Goal: Transaction & Acquisition: Purchase product/service

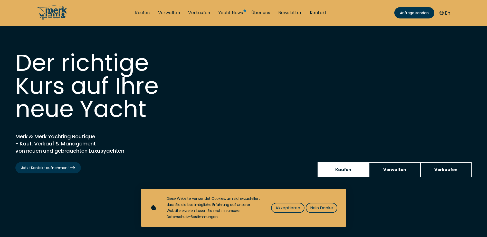
click at [343, 170] on span "Kaufen" at bounding box center [344, 170] width 16 height 6
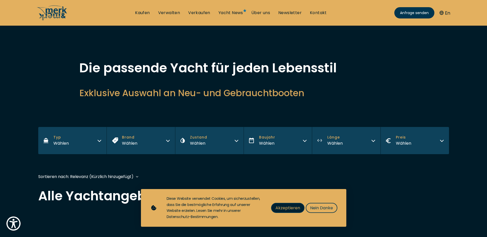
click at [285, 209] on span "Akzeptieren" at bounding box center [288, 208] width 25 height 6
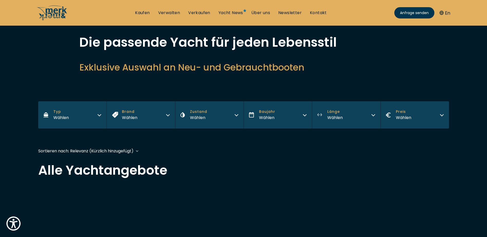
scroll to position [103, 0]
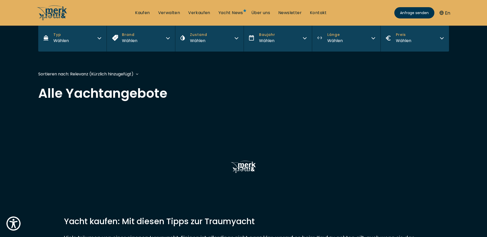
click at [138, 74] on div "Sortieren nach: Relevanz (Kürzlich hinzugefügt) Relevanz (Kürzlich hinzugefügt)…" at bounding box center [88, 74] width 100 height 6
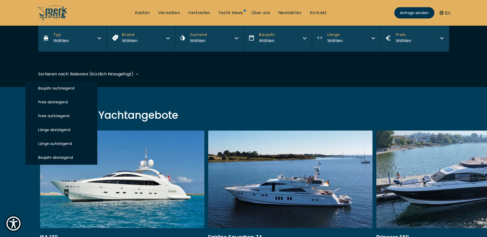
click at [58, 102] on span "Preis absteigend" at bounding box center [53, 102] width 30 height 5
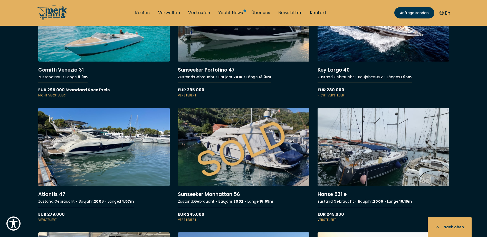
scroll to position [3160, 0]
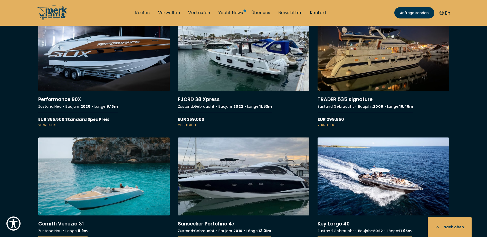
click at [242, 189] on link "More details about Sunseeker Portofino 47" at bounding box center [244, 195] width 132 height 114
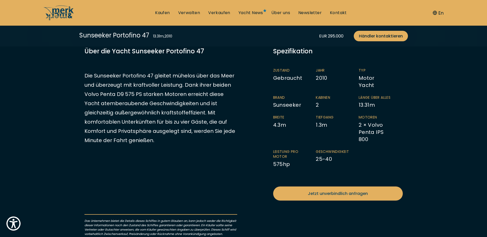
scroll to position [103, 0]
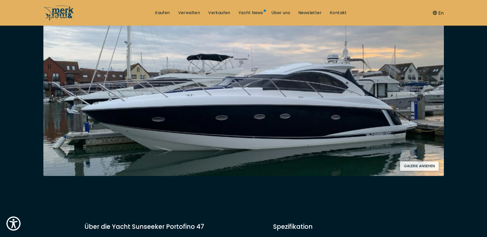
click at [429, 165] on button "Galerie ansehen" at bounding box center [419, 167] width 39 height 10
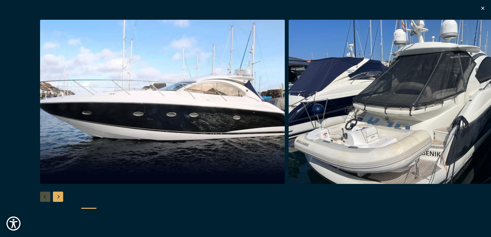
click at [236, 134] on img "button" at bounding box center [162, 102] width 245 height 164
click at [57, 196] on div "Next slide" at bounding box center [58, 197] width 10 height 10
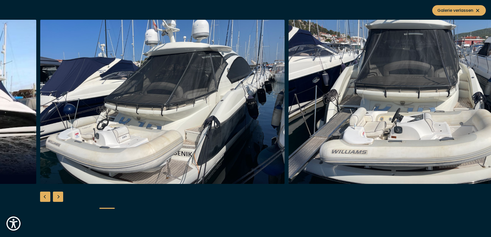
click at [57, 196] on div "Next slide" at bounding box center [58, 197] width 10 height 10
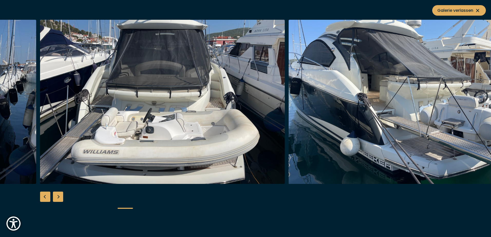
click at [57, 196] on div "Next slide" at bounding box center [58, 197] width 10 height 10
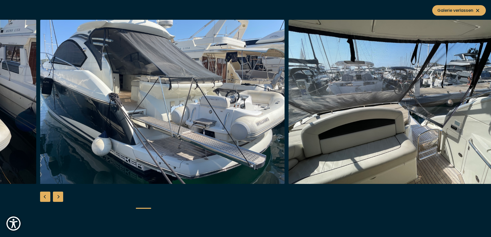
click at [57, 196] on div "Next slide" at bounding box center [58, 197] width 10 height 10
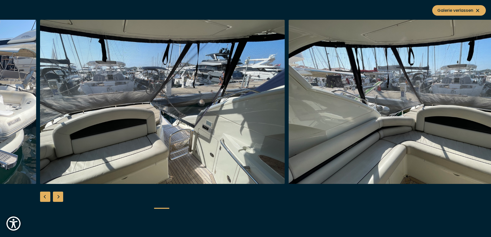
click at [57, 196] on div "Next slide" at bounding box center [58, 197] width 10 height 10
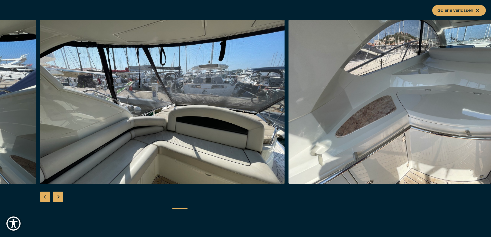
click at [57, 196] on div "Next slide" at bounding box center [58, 197] width 10 height 10
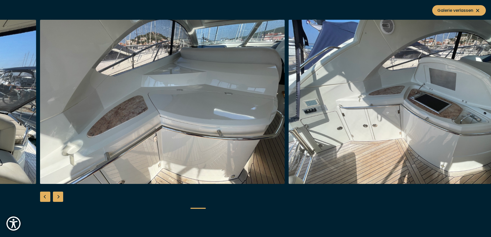
click at [57, 196] on div "Next slide" at bounding box center [58, 197] width 10 height 10
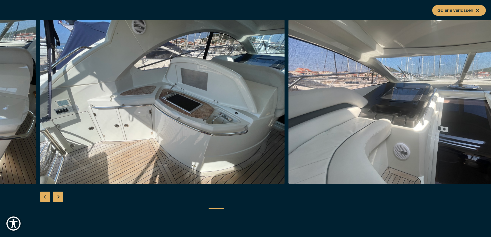
click at [57, 196] on div "Next slide" at bounding box center [58, 197] width 10 height 10
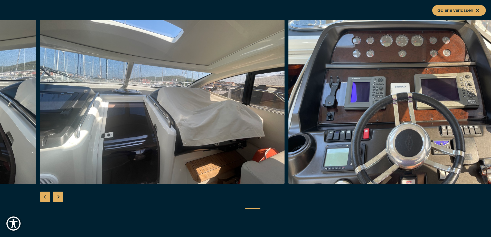
click at [57, 196] on div "Next slide" at bounding box center [58, 197] width 10 height 10
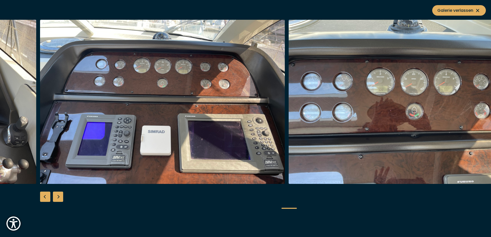
click at [57, 196] on div "Next slide" at bounding box center [58, 197] width 10 height 10
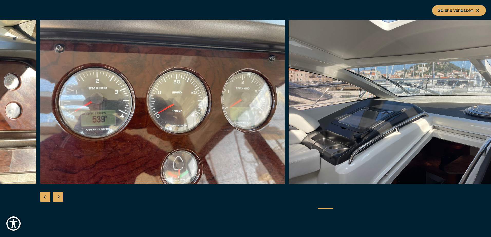
click at [57, 196] on div "Next slide" at bounding box center [58, 197] width 10 height 10
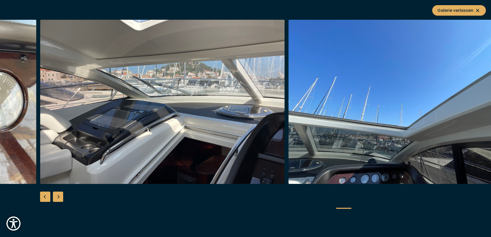
click at [57, 196] on div "Next slide" at bounding box center [58, 197] width 10 height 10
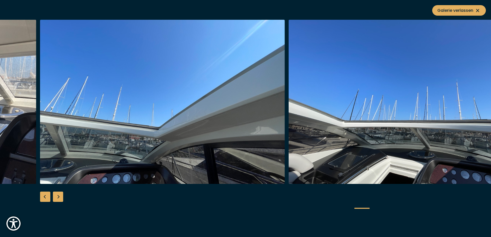
click at [57, 196] on div "Next slide" at bounding box center [58, 197] width 10 height 10
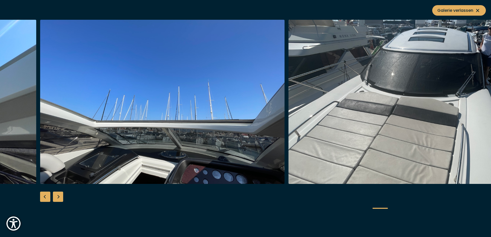
click at [57, 196] on div "Next slide" at bounding box center [58, 197] width 10 height 10
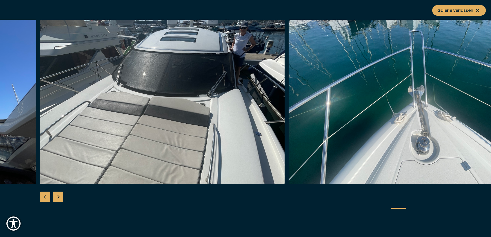
click at [57, 196] on div "Next slide" at bounding box center [58, 197] width 10 height 10
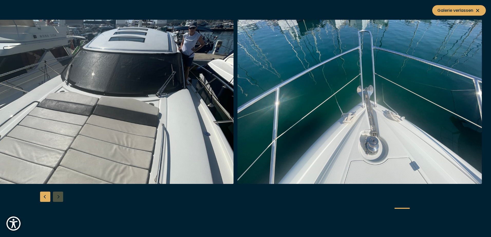
click at [57, 196] on div at bounding box center [245, 119] width 491 height 198
click at [450, 9] on span "Galerie verlassen" at bounding box center [459, 10] width 43 height 6
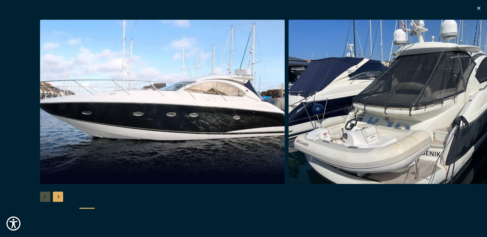
click at [479, 8] on icon "button" at bounding box center [479, 8] width 3 height 3
